Goal: Navigation & Orientation: Find specific page/section

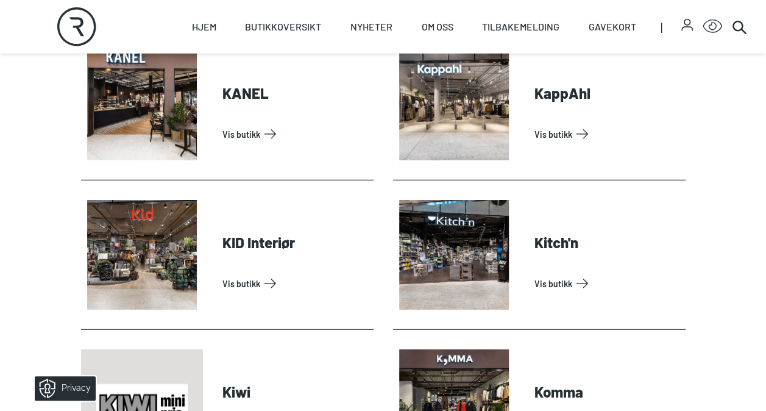
scroll to position [1588, 0]
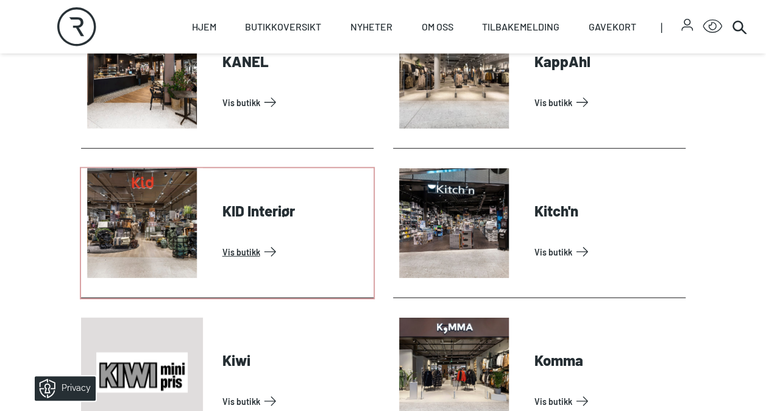
click at [236, 245] on link "Vis butikk" at bounding box center [295, 251] width 146 height 19
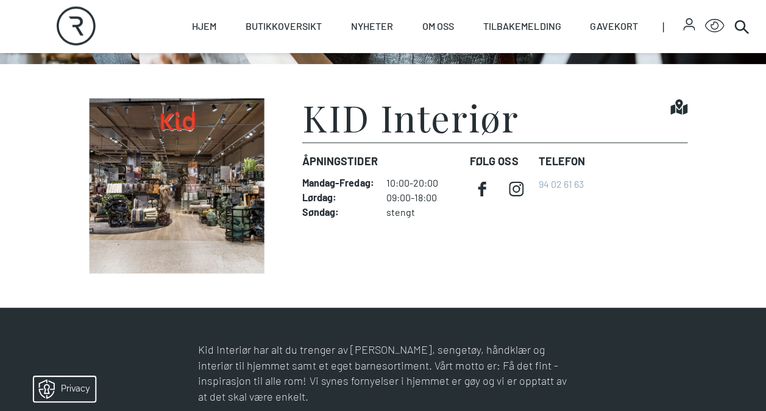
scroll to position [259, 0]
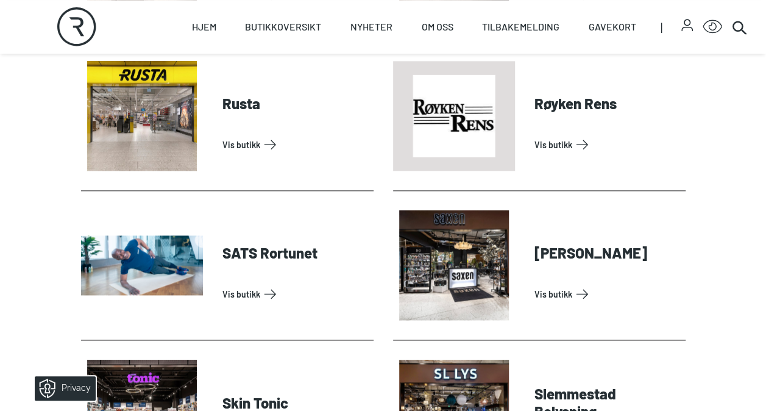
scroll to position [3045, 0]
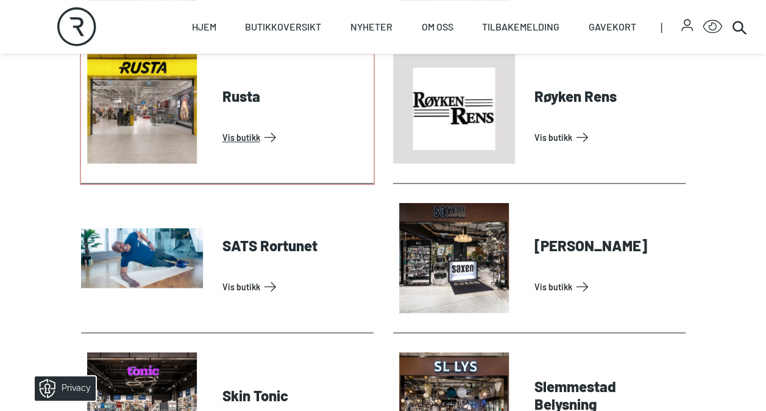
click at [235, 133] on link "Vis butikk" at bounding box center [295, 136] width 146 height 19
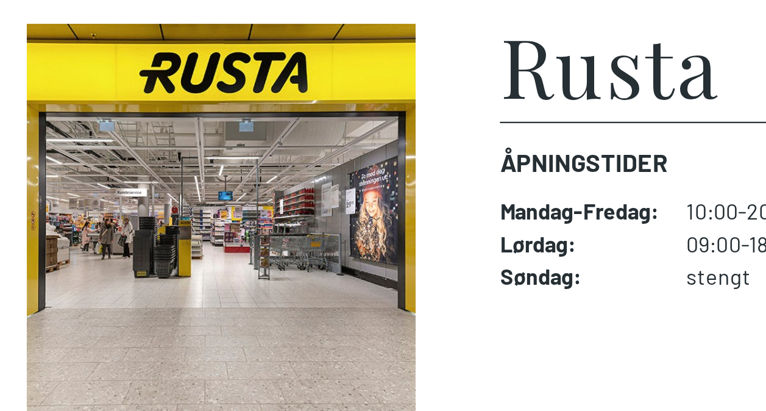
scroll to position [237, 0]
